Goal: Task Accomplishment & Management: Manage account settings

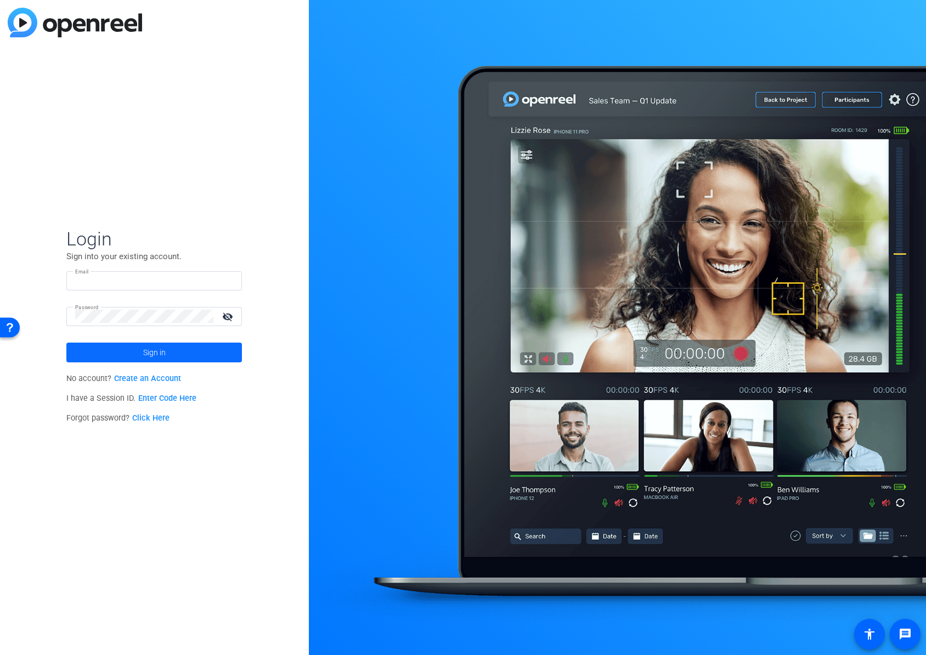
type input "ctressler@broadstreet.com"
click at [144, 353] on span "Sign in" at bounding box center [154, 352] width 23 height 27
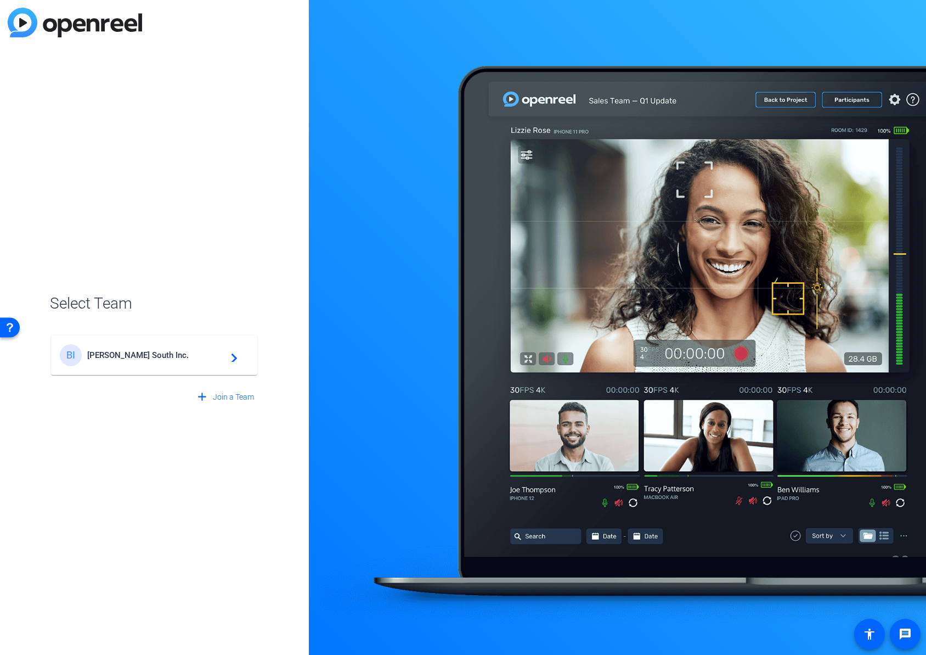
click at [163, 360] on div "BI Broadstreet South Inc. navigate_next" at bounding box center [154, 355] width 189 height 22
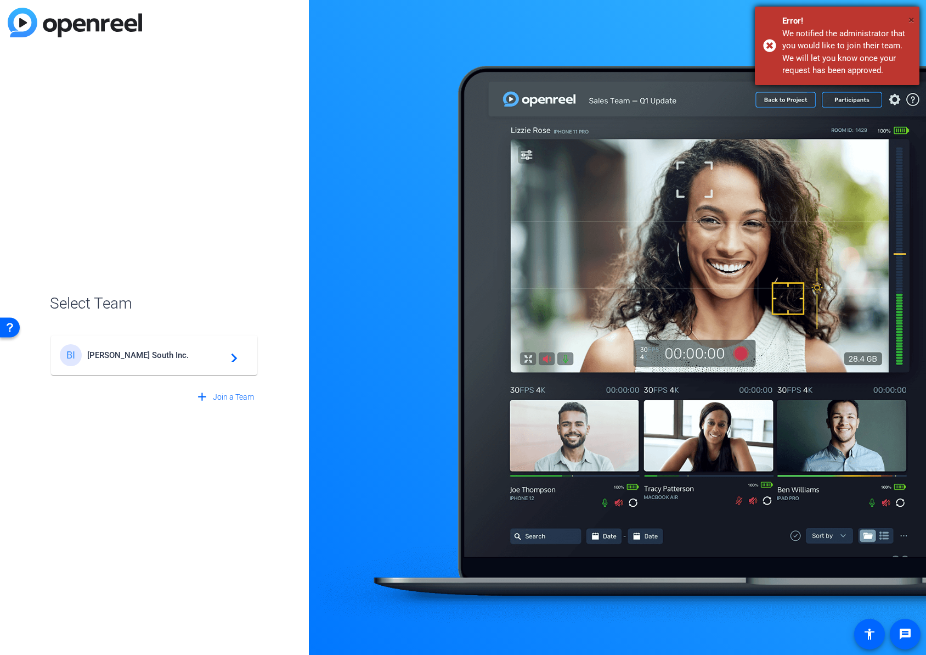
click at [913, 17] on span "×" at bounding box center [912, 19] width 6 height 13
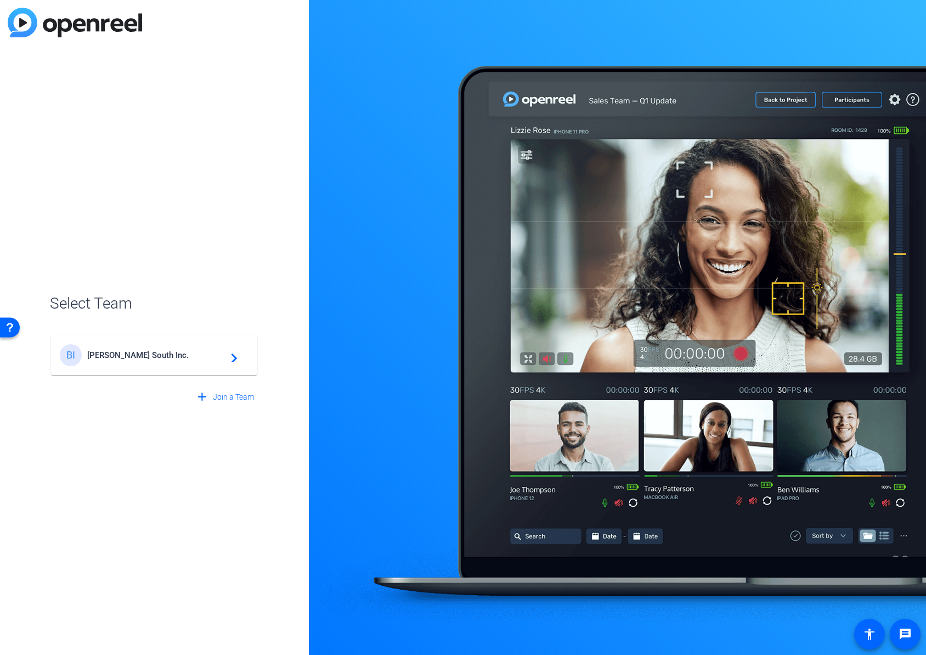
click at [165, 350] on span "Broadstreet South Inc." at bounding box center [155, 355] width 137 height 10
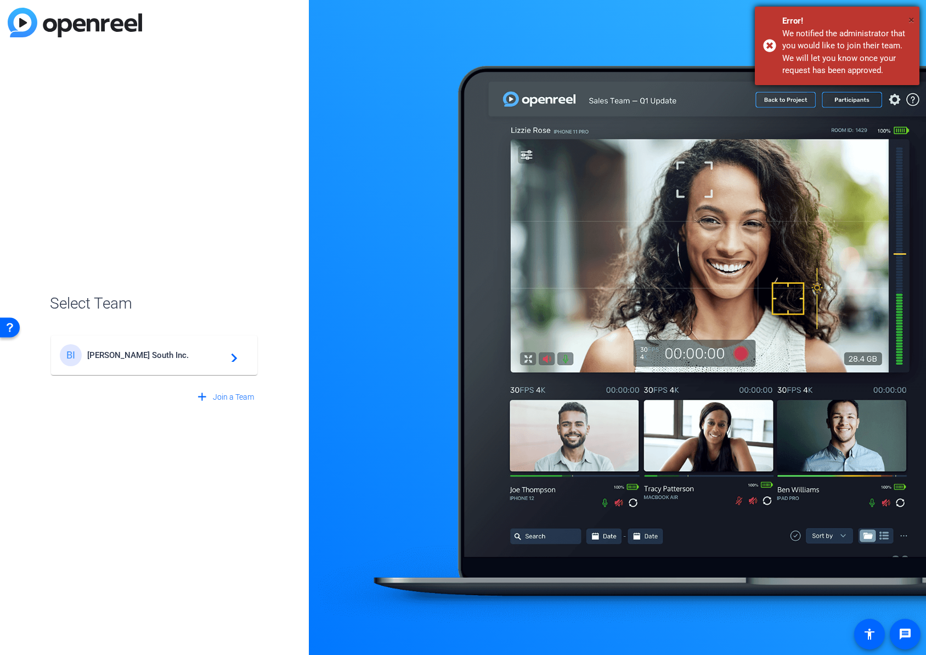
click at [912, 15] on span "×" at bounding box center [912, 19] width 6 height 13
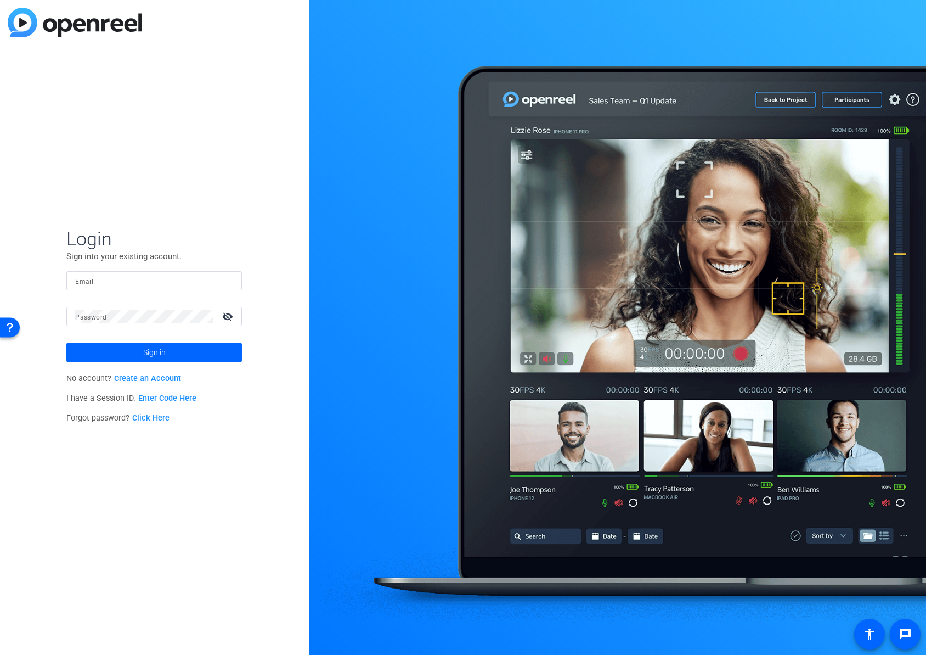
type input "ctressler@broadstreet.com"
click at [232, 314] on mat-icon "visibility_off" at bounding box center [229, 316] width 26 height 16
